Goal: Find specific page/section: Find specific page/section

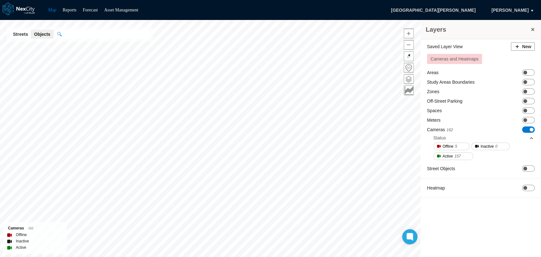
click at [75, 32] on input "text" at bounding box center [106, 34] width 88 height 9
drag, startPoint x: 253, startPoint y: 36, endPoint x: 383, endPoint y: 95, distance: 142.7
click at [383, 95] on div "Active" at bounding box center [407, 96] width 198 height 6
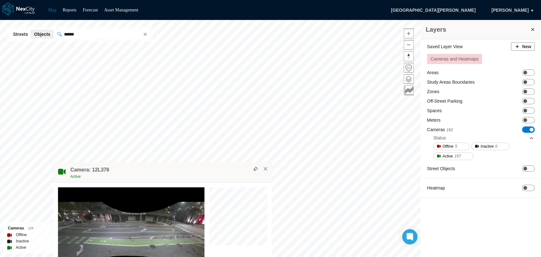
drag, startPoint x: 292, startPoint y: 119, endPoint x: 184, endPoint y: 164, distance: 116.8
click at [184, 164] on div "Camera: 12L376 Active" at bounding box center [162, 173] width 219 height 20
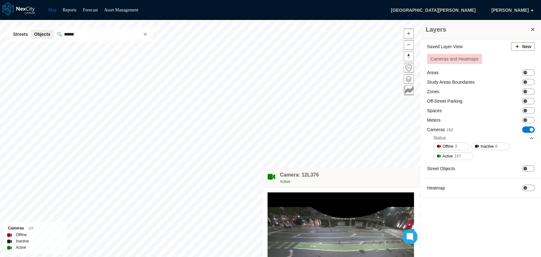
drag, startPoint x: 226, startPoint y: 137, endPoint x: 328, endPoint y: 187, distance: 113.7
click at [328, 187] on div "Camera: 12L376 Active" at bounding box center [372, 178] width 219 height 20
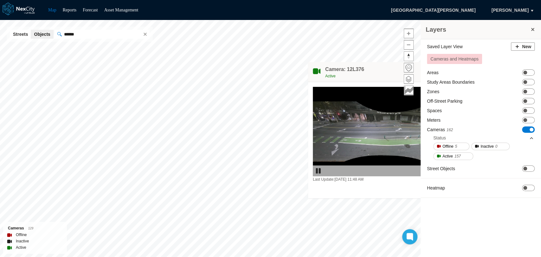
drag, startPoint x: 248, startPoint y: 127, endPoint x: 395, endPoint y: 72, distance: 157.2
click at [395, 72] on div "Camera: 12L376 Active" at bounding box center [417, 72] width 219 height 20
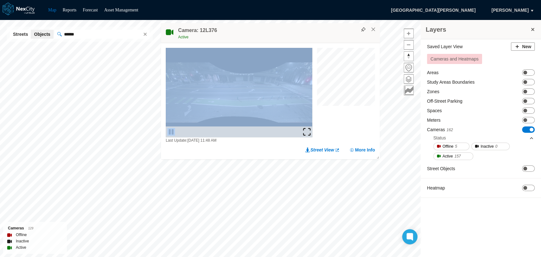
drag, startPoint x: 300, startPoint y: 45, endPoint x: 268, endPoint y: 69, distance: 39.9
click at [238, 108] on div "Last Update: [DATE] 11:48 AM Street View More Info" at bounding box center [270, 100] width 219 height 115
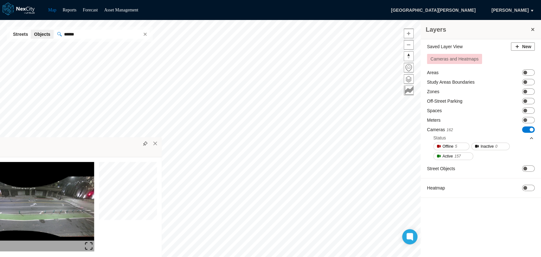
drag, startPoint x: 294, startPoint y: 34, endPoint x: 86, endPoint y: 145, distance: 235.9
click at [86, 145] on div "Camera: 12L376 Active" at bounding box center [52, 147] width 219 height 20
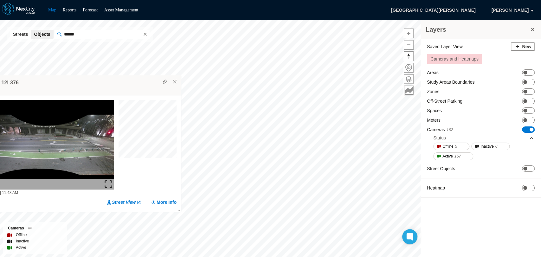
drag, startPoint x: 144, startPoint y: 134, endPoint x: 101, endPoint y: 47, distance: 98.0
click at [101, 86] on div "Active" at bounding box center [79, 89] width 198 height 6
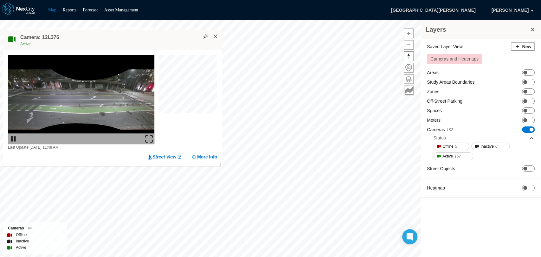
click at [217, 37] on button "×" at bounding box center [216, 37] width 6 height 6
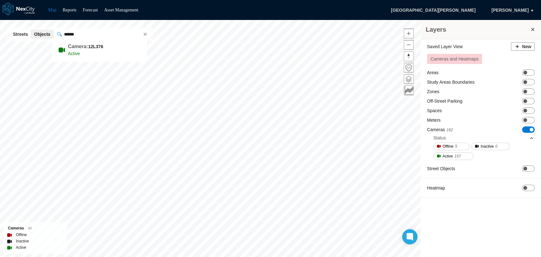
drag, startPoint x: 84, startPoint y: 31, endPoint x: 38, endPoint y: 34, distance: 45.4
click at [38, 34] on div "Streets Objects ******" at bounding box center [80, 34] width 146 height 15
type input "******"
drag, startPoint x: 278, startPoint y: 34, endPoint x: 142, endPoint y: 193, distance: 209.8
click at [142, 194] on div "Active" at bounding box center [141, 197] width 198 height 6
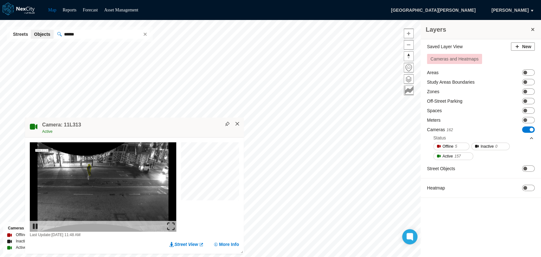
click at [237, 122] on button "×" at bounding box center [238, 124] width 6 height 6
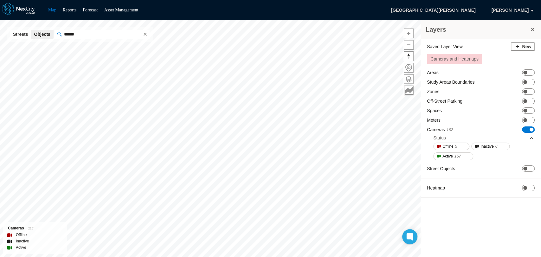
click at [535, 29] on button at bounding box center [533, 29] width 6 height 9
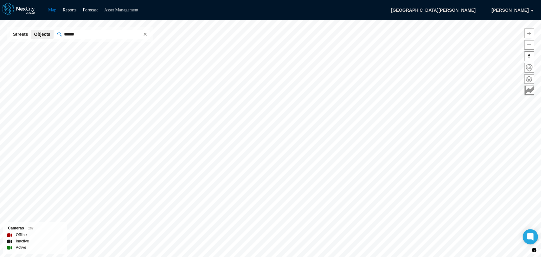
click at [118, 10] on link "Asset Management" at bounding box center [121, 10] width 34 height 5
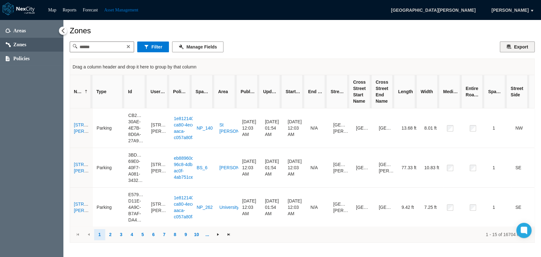
click at [526, 48] on button "Export" at bounding box center [517, 47] width 35 height 11
